Goal: Information Seeking & Learning: Learn about a topic

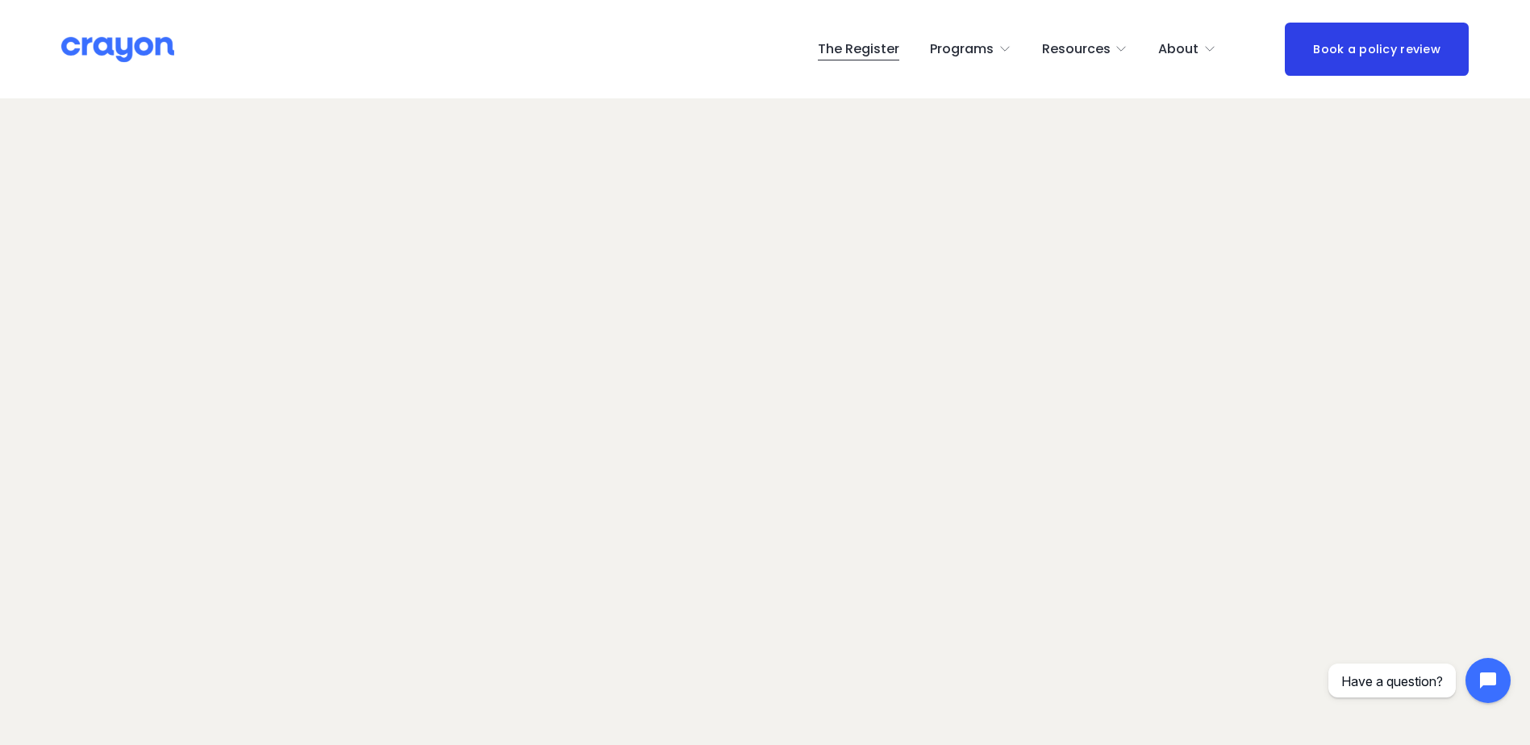
click at [0, 0] on span "Employer hub" at bounding box center [0, 0] width 0 height 0
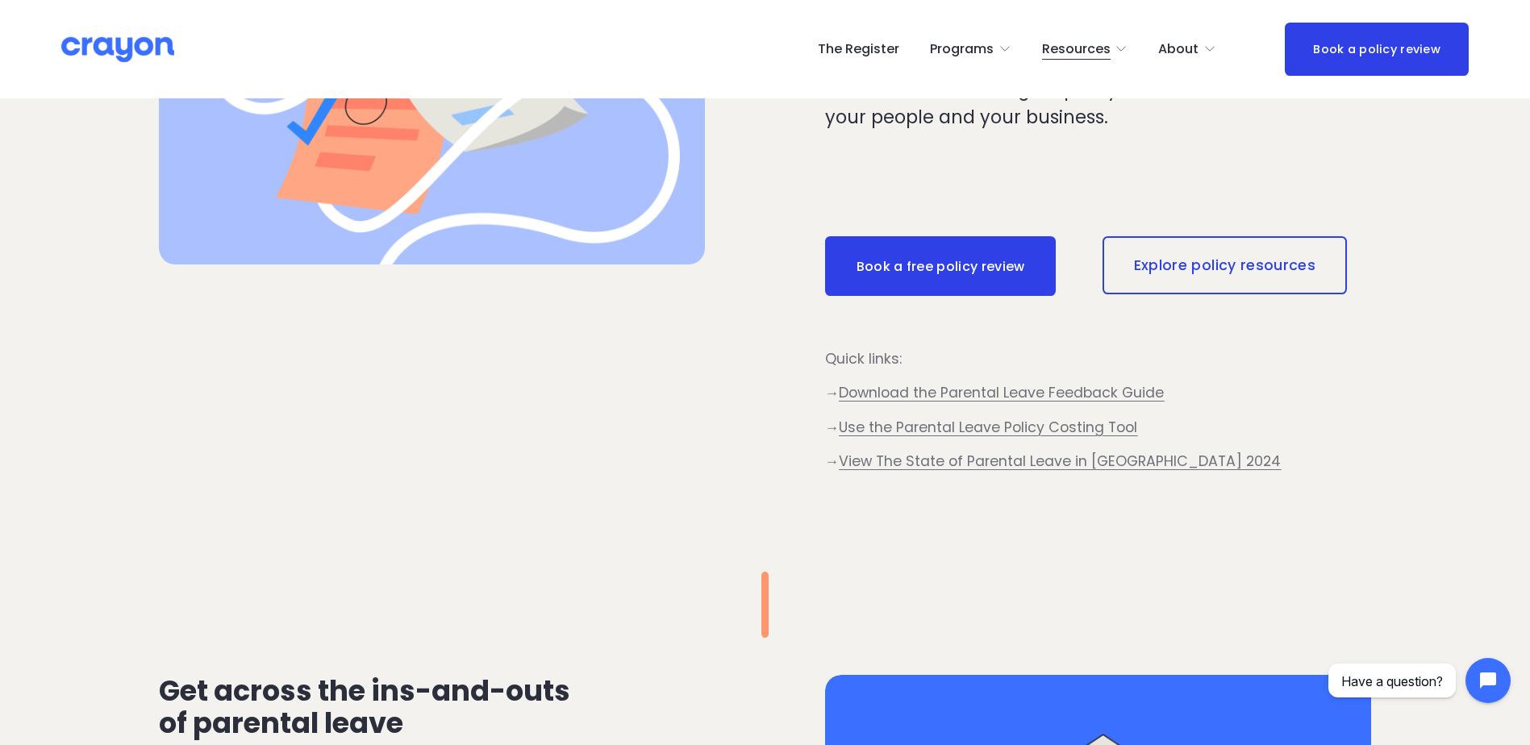
scroll to position [796, 0]
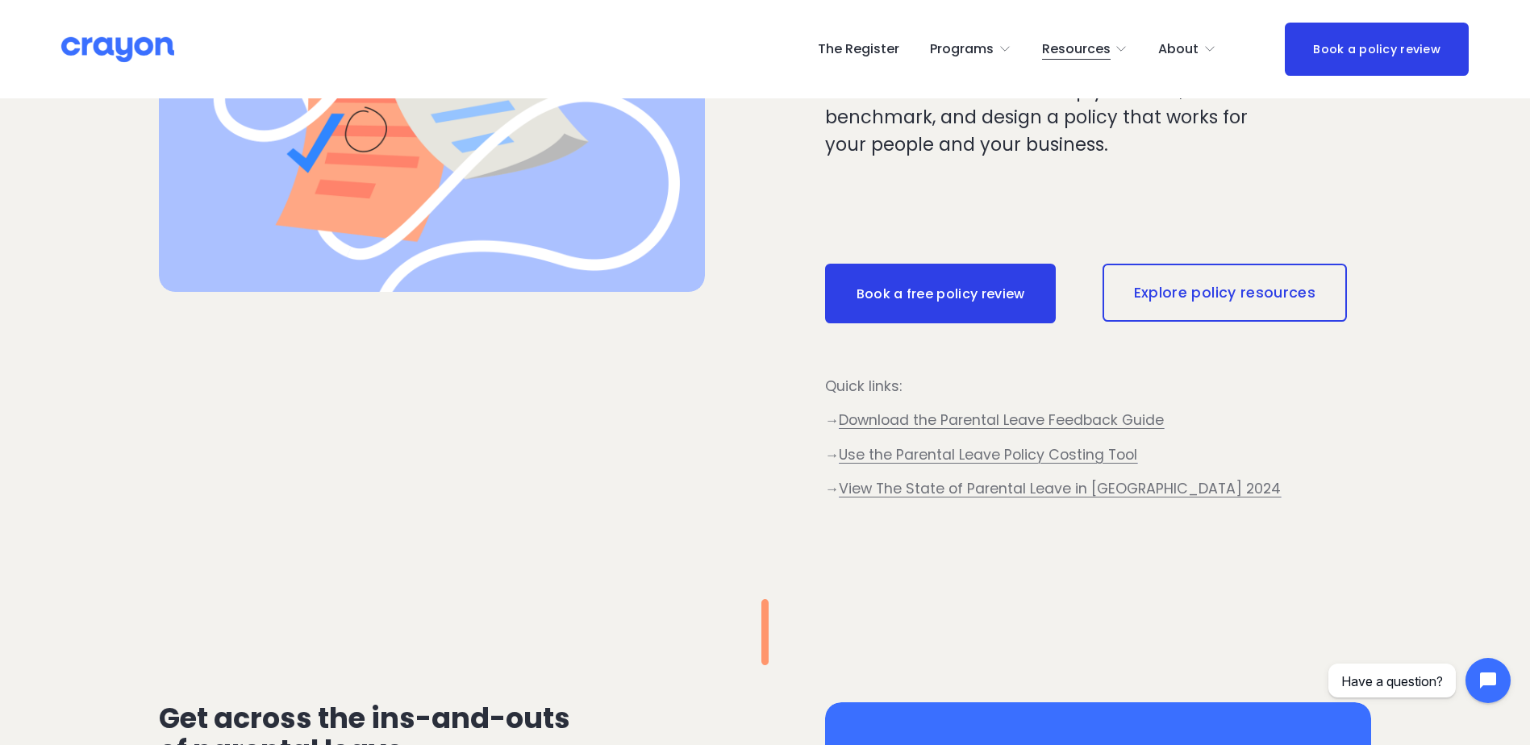
click at [1110, 485] on span "View The State of Parental Leave in [GEOGRAPHIC_DATA] 2024" at bounding box center [1060, 488] width 442 height 19
